Goal: Task Accomplishment & Management: Complete application form

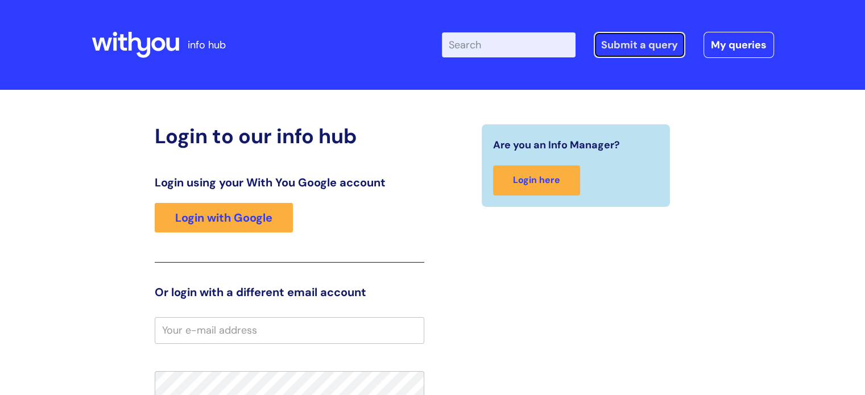
click at [628, 49] on link "Submit a query" at bounding box center [640, 45] width 92 height 26
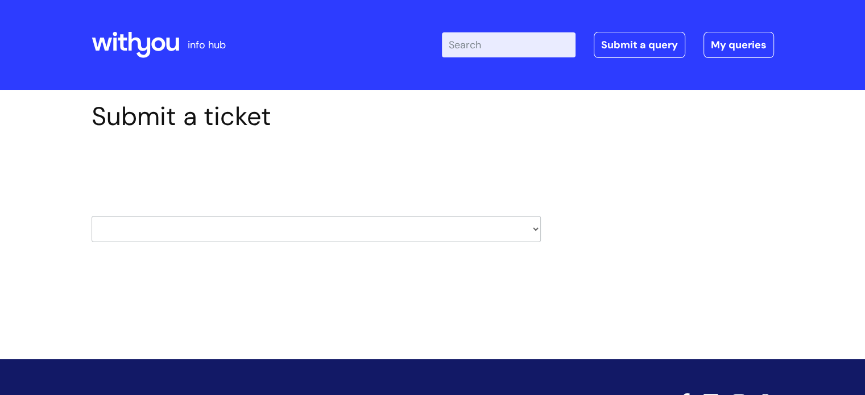
click at [336, 232] on select "HR / People IT and Support Clinical Drug Alerts Finance Accounts Data Support T…" at bounding box center [316, 229] width 449 height 26
select select "it_and_support"
click at [92, 216] on select "HR / People IT and Support Clinical Drug Alerts Finance Accounts Data Support T…" at bounding box center [316, 229] width 449 height 26
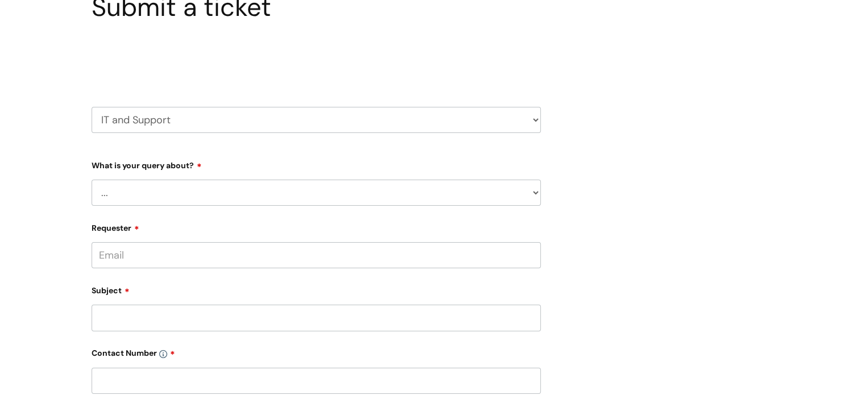
scroll to position [114, 0]
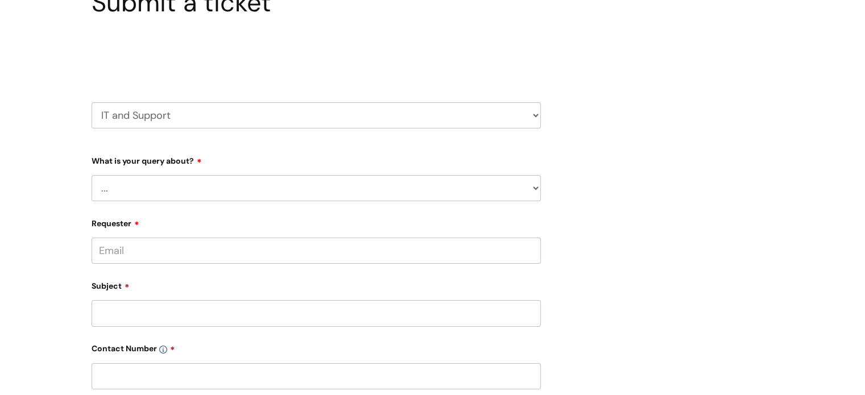
click at [201, 192] on select "... Mobile Phone Reset & MFA Accounts, Starters and Leavers IT Hardware issue I…" at bounding box center [316, 188] width 449 height 26
select select "System/software"
click at [92, 175] on select "... Mobile Phone Reset & MFA Accounts, Starters and Leavers IT Hardware issue I…" at bounding box center [316, 188] width 449 height 26
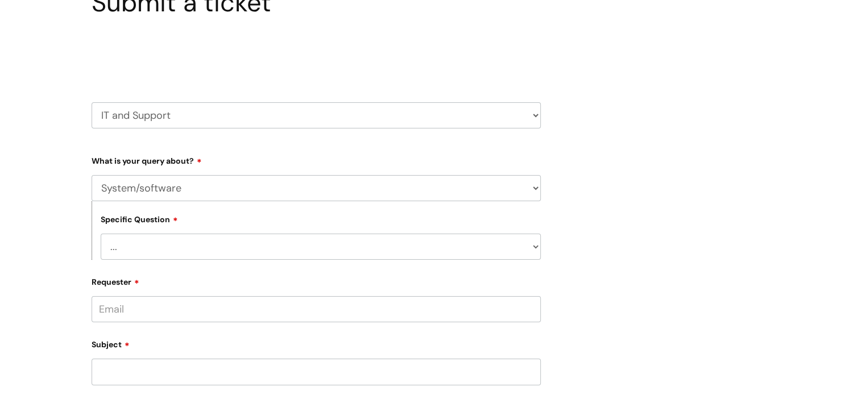
click at [182, 252] on select "... Halo PCMIS Iaptus NHS Email CJSM Email Mitel Another System Google (Workspa…" at bounding box center [321, 247] width 440 height 26
select select "Iaptus"
click at [101, 234] on select "... Halo PCMIS Iaptus NHS Email CJSM Email Mitel Another System Google (Workspa…" at bounding box center [321, 247] width 440 height 26
click at [189, 297] on select "... I’ve got an issue or I think I’ve found a fault." at bounding box center [321, 305] width 440 height 26
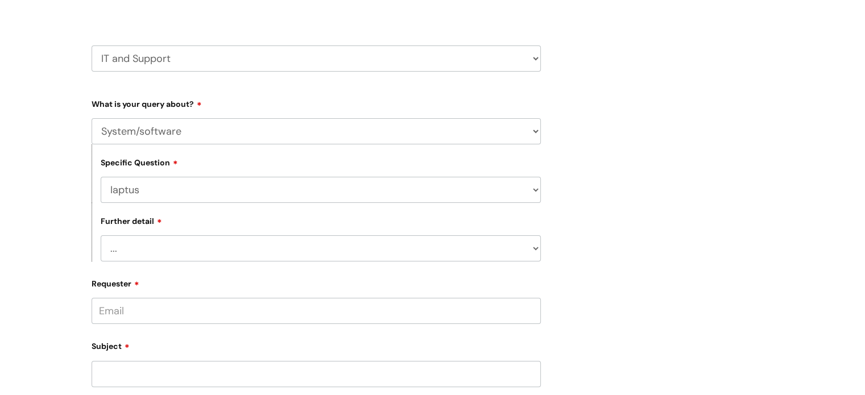
click at [210, 236] on select "... I’ve got an issue or I think I’ve found a fault." at bounding box center [321, 248] width 440 height 26
click at [101, 236] on select "... I’ve got an issue or I think I’ve found a fault." at bounding box center [321, 248] width 440 height 26
drag, startPoint x: 13, startPoint y: 249, endPoint x: 19, endPoint y: 247, distance: 6.9
click at [12, 249] on div "Submit a ticket Select issue type HR / People IT and Support Clinical Drug Aler…" at bounding box center [432, 334] width 865 height 830
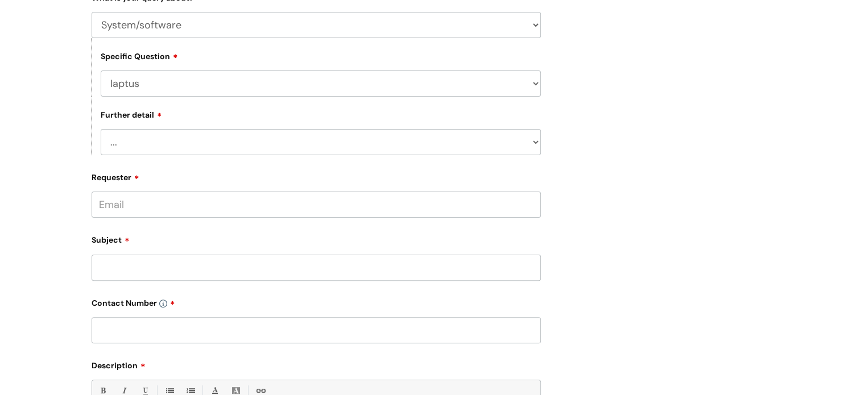
scroll to position [284, 0]
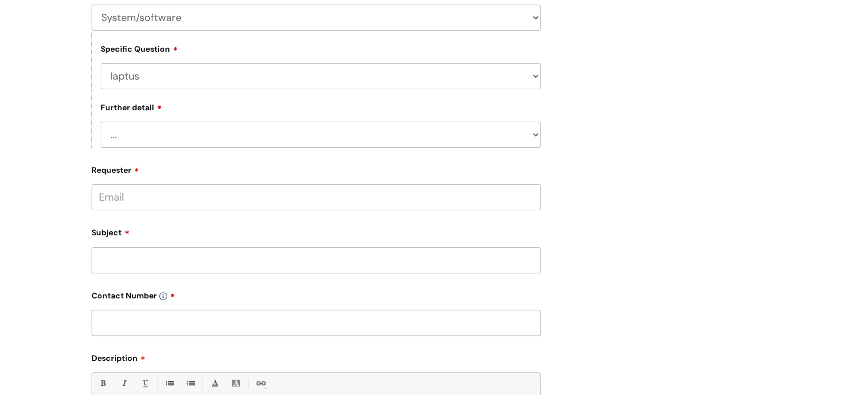
click at [158, 204] on input "Requester" at bounding box center [316, 197] width 449 height 26
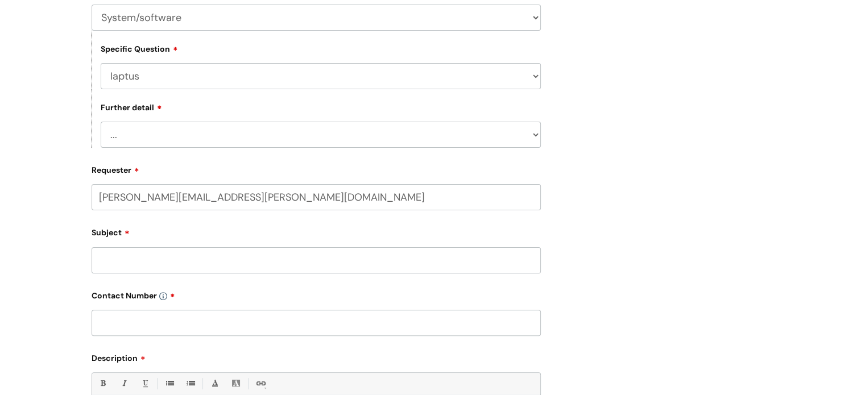
type input "Christine.Gamble@wearewithyou.org.uk"
click at [168, 259] on input "Subject" at bounding box center [316, 260] width 449 height 26
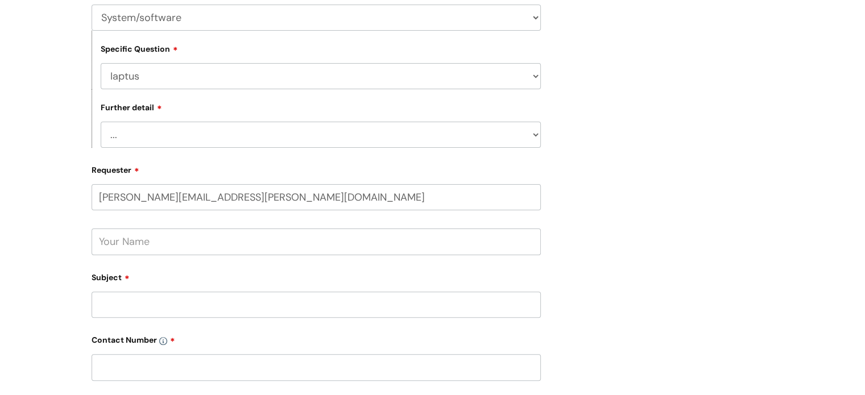
drag, startPoint x: 159, startPoint y: 239, endPoint x: 166, endPoint y: 241, distance: 7.0
click at [161, 240] on input "text" at bounding box center [316, 242] width 449 height 26
type input "Christine Gamble"
click at [130, 313] on input "Subject" at bounding box center [316, 305] width 449 height 26
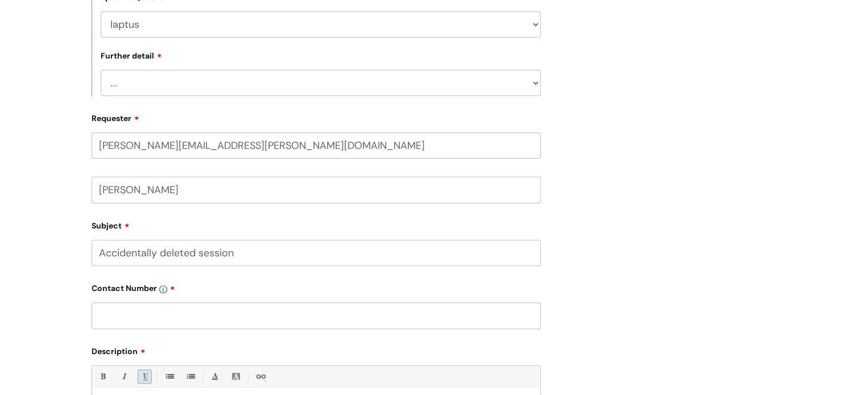
scroll to position [398, 0]
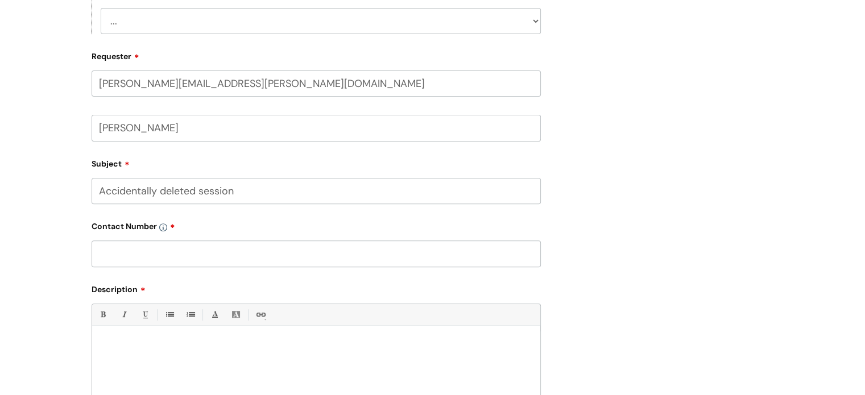
type input "Accidentally deleted session"
click at [148, 256] on input "text" at bounding box center [316, 254] width 449 height 26
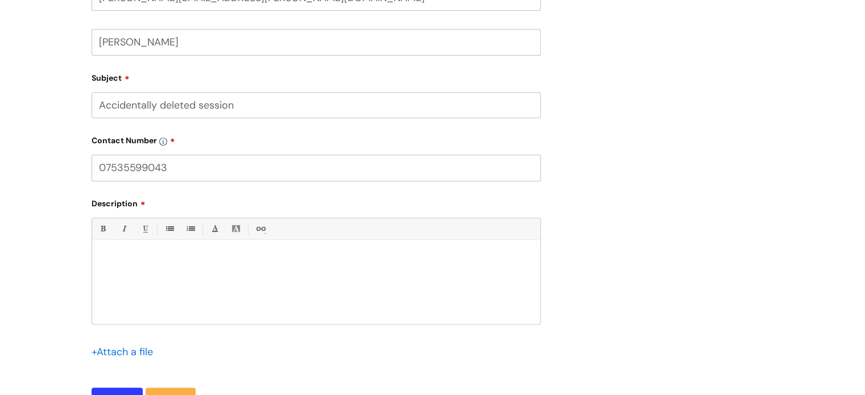
scroll to position [512, 0]
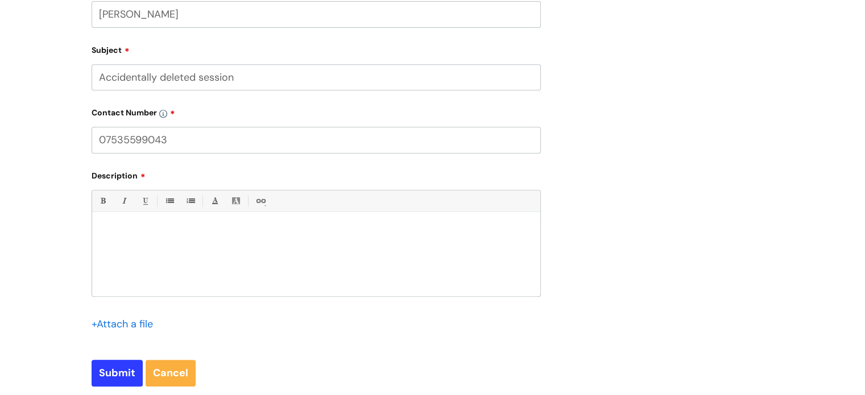
type input "07535599043"
click at [121, 244] on div at bounding box center [316, 257] width 448 height 78
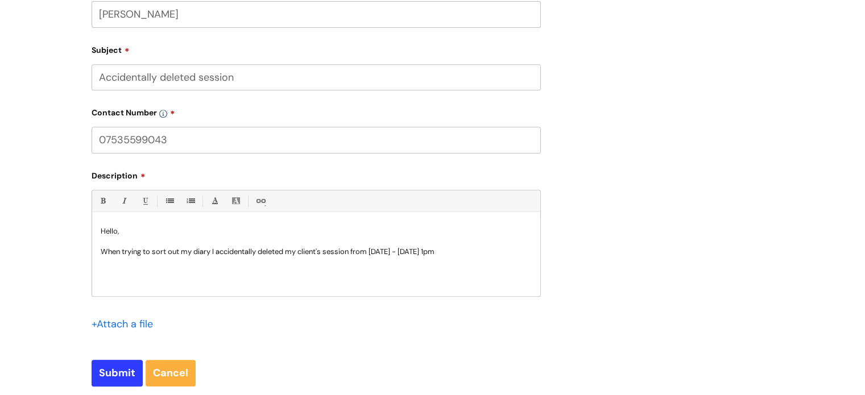
click at [508, 254] on p "When trying to sort out my diary I accidentally deleted my client's session fro…" at bounding box center [316, 252] width 431 height 10
drag, startPoint x: 164, startPoint y: 286, endPoint x: 160, endPoint y: 278, distance: 8.7
click at [163, 284] on div "Hello, When trying to sort out my diary I accidentally deleted my client's sess…" at bounding box center [316, 257] width 448 height 78
click at [151, 270] on p at bounding box center [316, 272] width 431 height 10
drag, startPoint x: 169, startPoint y: 256, endPoint x: 204, endPoint y: 247, distance: 36.4
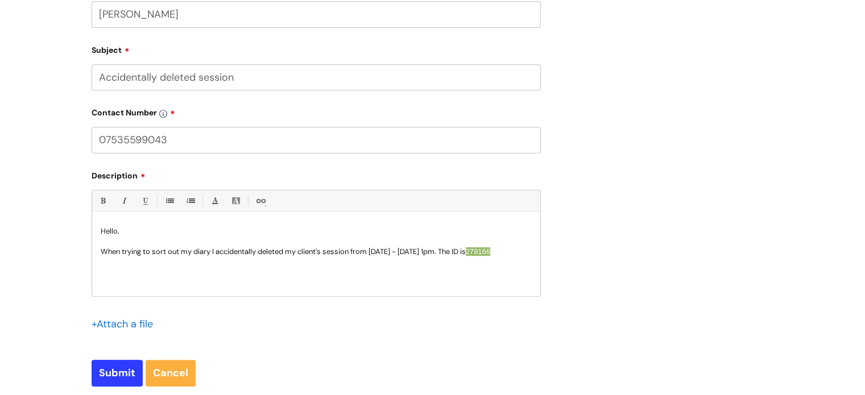
click at [173, 255] on p "When trying to sort out my diary I accidentally deleted my client's session fro…" at bounding box center [316, 252] width 431 height 10
drag, startPoint x: 231, startPoint y: 243, endPoint x: 349, endPoint y: 257, distance: 118.5
click at [240, 245] on p at bounding box center [316, 242] width 431 height 10
click at [536, 251] on div "Hello, When trying to sort out my diary I accidentally deleted my client's sess…" at bounding box center [316, 257] width 448 height 78
click at [529, 250] on p "When trying to sort out my diary I accidentally deleted my client's session fro…" at bounding box center [316, 252] width 431 height 10
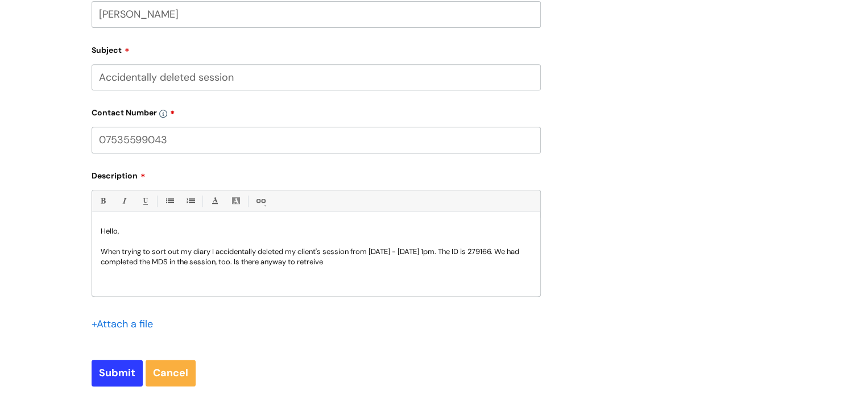
click at [396, 267] on p "When trying to sort out my diary I accidentally deleted my client's session fro…" at bounding box center [316, 257] width 431 height 20
click at [374, 263] on p "When trying to sort out my diary I accidentally deleted my client's session fro…" at bounding box center [316, 257] width 431 height 20
click at [375, 263] on p "When trying to sort out my diary I accidentally deleted my client's session fro…" at bounding box center [316, 257] width 431 height 20
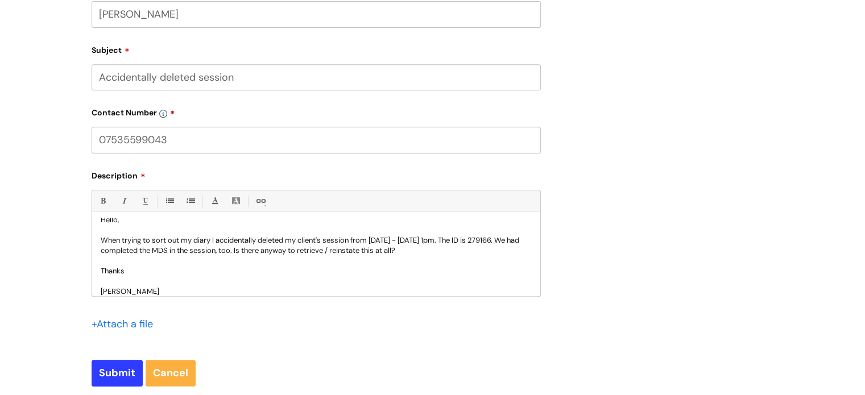
click at [237, 78] on input "Accidentally deleted session" at bounding box center [316, 77] width 449 height 26
click at [400, 237] on p "When trying to sort out my diary I accidentally deleted my client's session fro…" at bounding box center [316, 245] width 431 height 20
click at [129, 374] on input "Submit" at bounding box center [117, 373] width 51 height 26
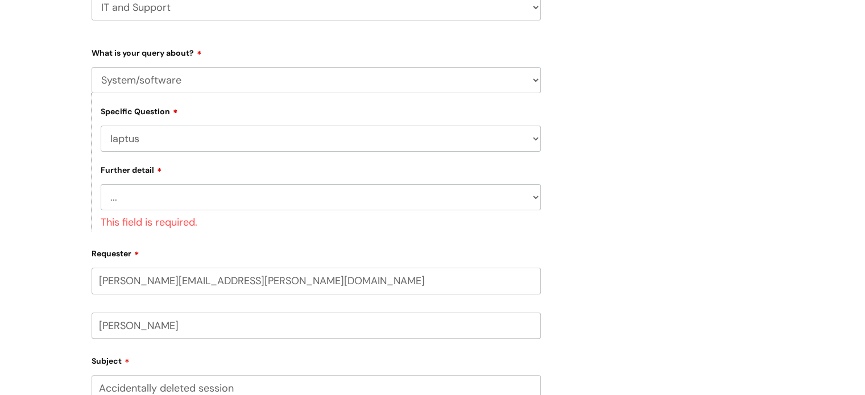
scroll to position [134, 0]
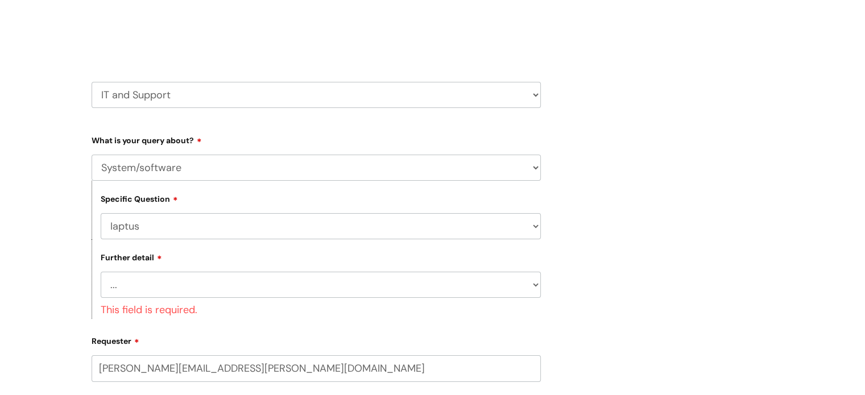
click at [243, 292] on select "... I’ve got an issue or I think I’ve found a fault." at bounding box center [321, 285] width 440 height 26
select select "I’ve got an issue or I think I’ve found a fault."
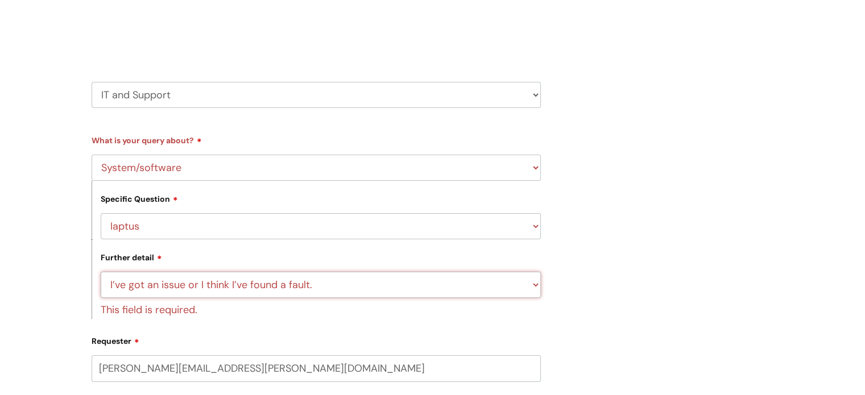
click at [101, 272] on select "... I’ve got an issue or I think I’ve found a fault." at bounding box center [321, 285] width 440 height 26
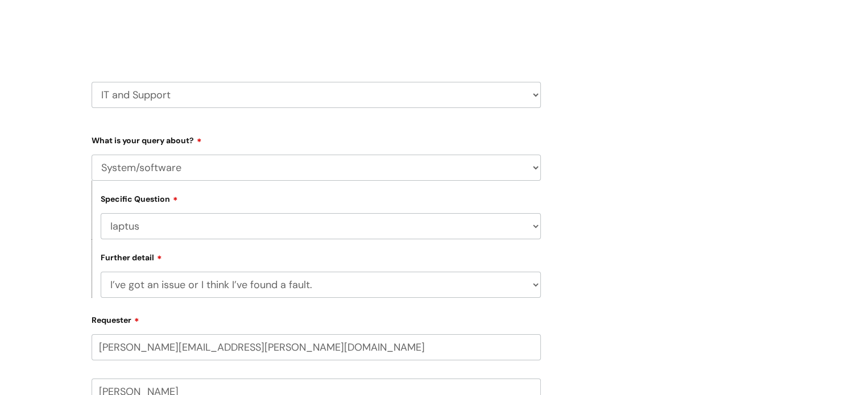
click at [56, 309] on div "Submit a ticket Select issue type HR / People IT and Support Clinical Drug Aler…" at bounding box center [432, 393] width 865 height 875
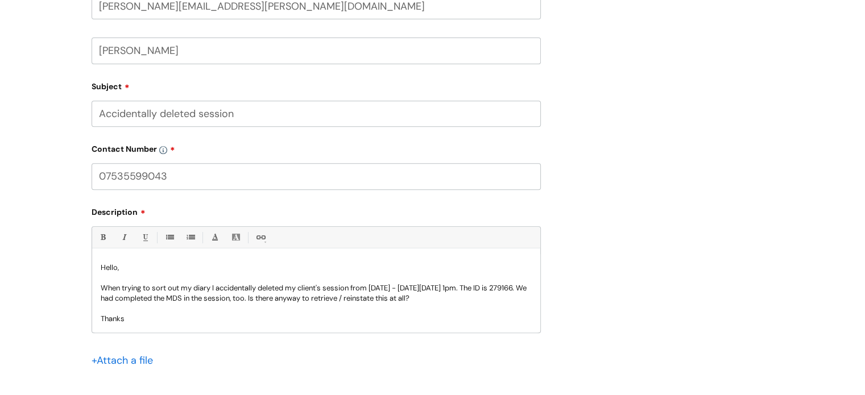
scroll to position [694, 0]
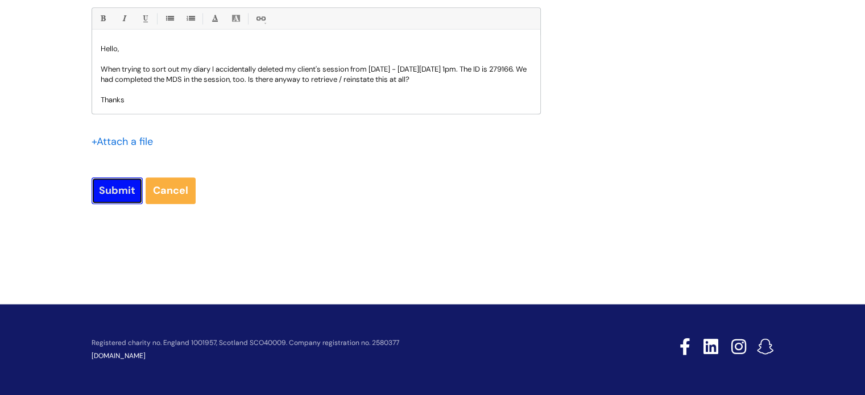
click at [130, 200] on input "Submit" at bounding box center [117, 190] width 51 height 26
type input "Please Wait..."
